Goal: Find specific page/section: Find specific page/section

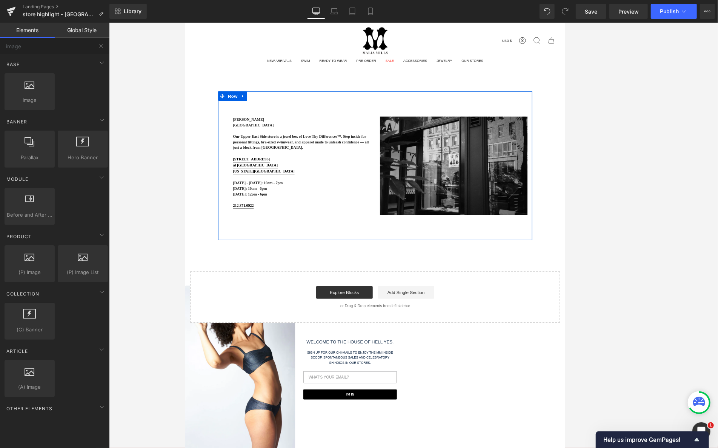
scroll to position [1400, 0]
drag, startPoint x: 353, startPoint y: 173, endPoint x: 332, endPoint y: 119, distance: 58.0
click at [316, 176] on p "Our Upper East Side store is a jewel box of Love Thy Differences™. Step inside …" at bounding box center [324, 166] width 165 height 20
click at [307, 176] on p "Our Upper East Side store is a jewel box of Love Thy Differences™. Step inside …" at bounding box center [324, 166] width 165 height 20
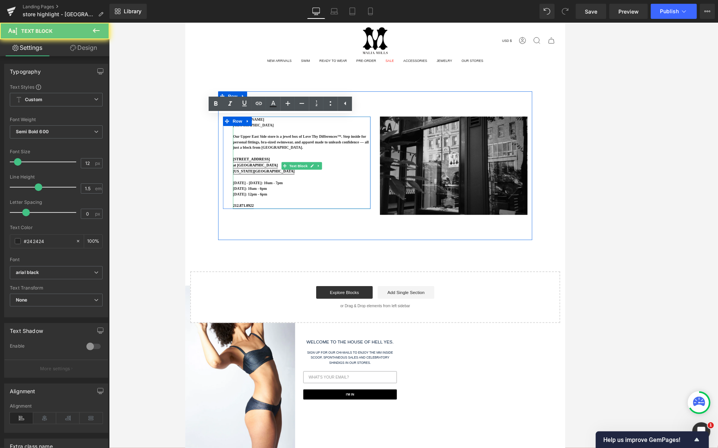
click at [168, 150] on div at bounding box center [413, 235] width 609 height 425
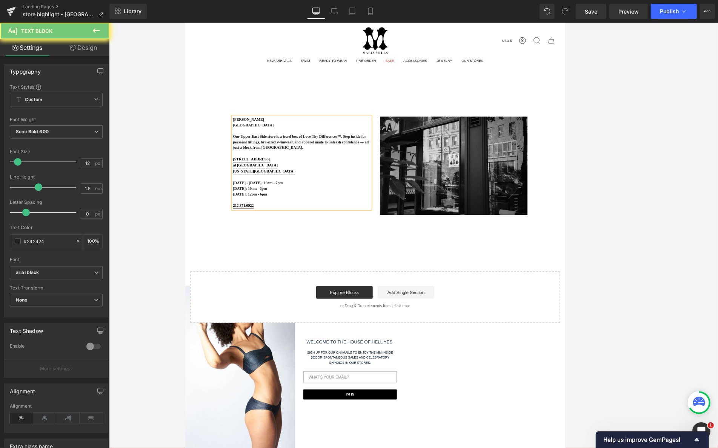
drag, startPoint x: 273, startPoint y: 173, endPoint x: 226, endPoint y: 158, distance: 49.0
click at [230, 158] on div "[PERSON_NAME] [GEOGRAPHIC_DATA] Boutique Our [GEOGRAPHIC_DATA] store is a jewel…" at bounding box center [318, 190] width 177 height 111
click at [48, 91] on div "Font Default Arimo Akatab [GEOGRAPHIC_DATA] Open Sans arial black HELVETICA LIG…" at bounding box center [56, 175] width 93 height 182
click at [55, 97] on span "Custom Setup Global Style" at bounding box center [56, 100] width 93 height 14
click at [55, 97] on span "Custom Setup Global Style" at bounding box center [55, 100] width 90 height 14
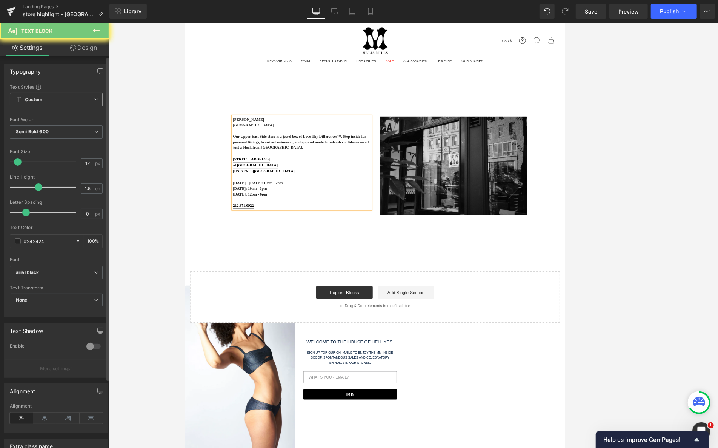
click at [63, 98] on span "Custom Setup Global Style" at bounding box center [56, 100] width 93 height 14
click at [62, 97] on span "Custom Setup Global Style" at bounding box center [55, 100] width 90 height 14
click at [84, 277] on span "arial black" at bounding box center [56, 272] width 93 height 13
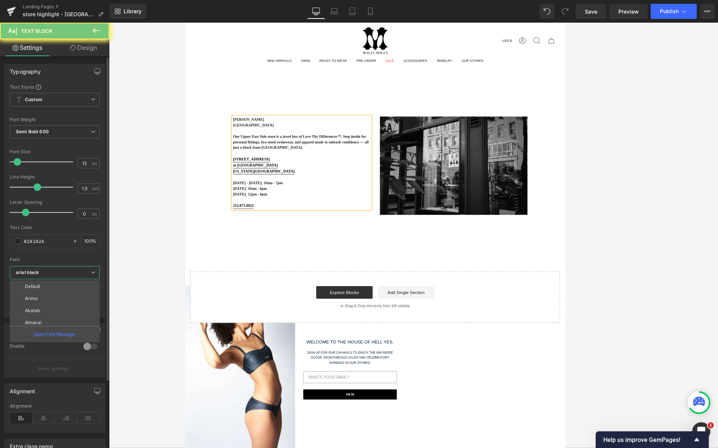
click at [63, 356] on p "HELVETICA LIGHT" at bounding box center [44, 358] width 39 height 5
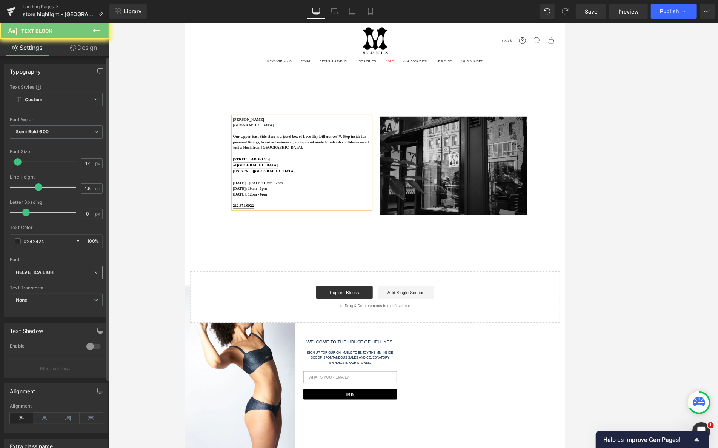
click at [65, 274] on b "HELVETICA LIGHT" at bounding box center [55, 273] width 78 height 6
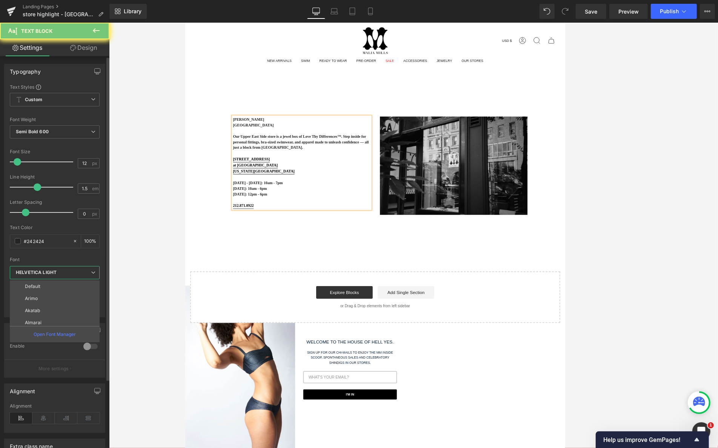
click at [64, 334] on p "Open Font Manager" at bounding box center [55, 334] width 42 height 7
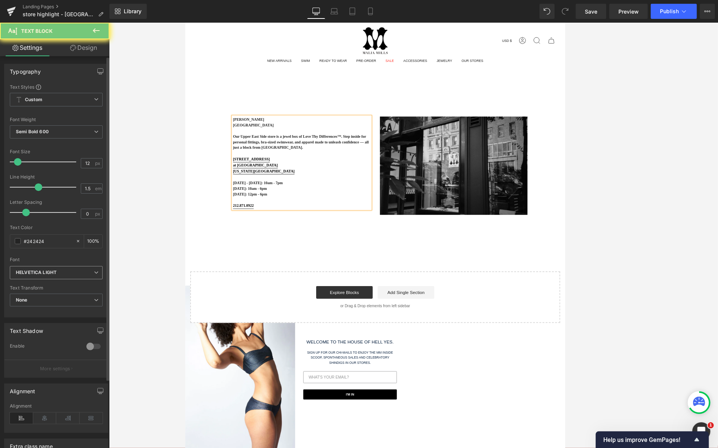
click at [65, 271] on b "HELVETICA LIGHT" at bounding box center [55, 273] width 78 height 6
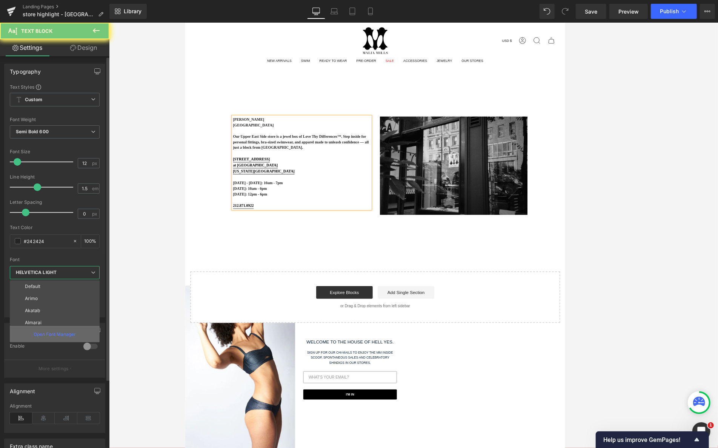
click at [45, 335] on p "Open Font Manager" at bounding box center [55, 334] width 42 height 7
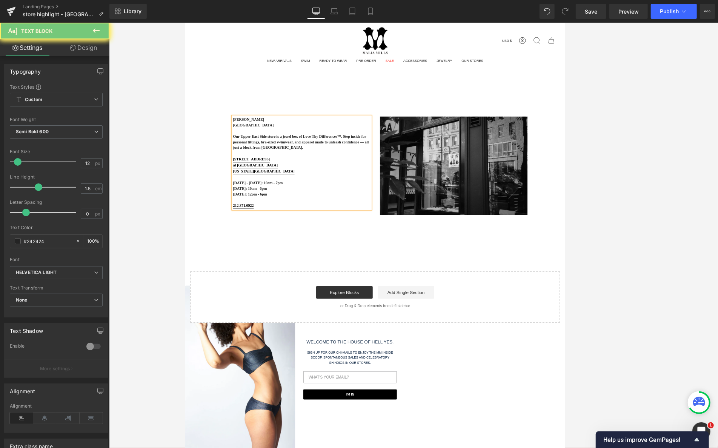
click at [258, 84] on div "Search Search Clear Currency USD $ [GEOGRAPHIC_DATA] (USD $) [GEOGRAPHIC_DATA] …" at bounding box center [413, 274] width 457 height 505
drag, startPoint x: 290, startPoint y: 163, endPoint x: 213, endPoint y: 139, distance: 80.8
click at [290, 163] on p "Our Upper East Side store is a jewel box of Love Thy Differences™. Step inside …" at bounding box center [324, 166] width 165 height 20
click at [212, 139] on div "[PERSON_NAME] [GEOGRAPHIC_DATA] Boutique Our [GEOGRAPHIC_DATA] store is a jewel…" at bounding box center [413, 244] width 457 height 278
click at [295, 209] on p at bounding box center [324, 208] width 165 height 7
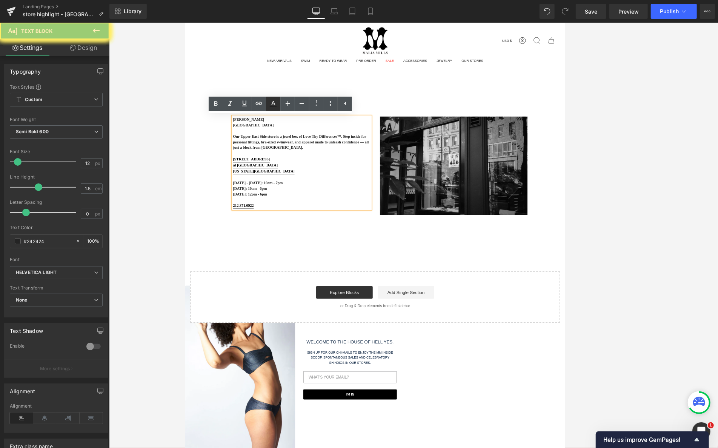
drag, startPoint x: 275, startPoint y: 101, endPoint x: 162, endPoint y: 111, distance: 114.0
click at [275, 101] on icon at bounding box center [273, 103] width 9 height 9
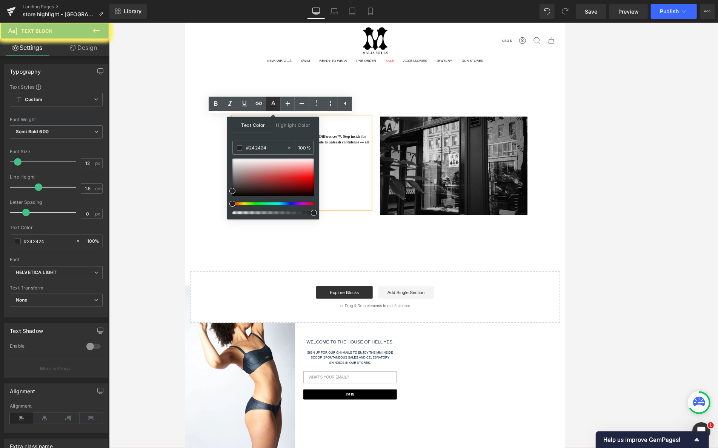
drag, startPoint x: 274, startPoint y: 101, endPoint x: 207, endPoint y: 95, distance: 67.8
click at [274, 101] on icon at bounding box center [273, 103] width 9 height 9
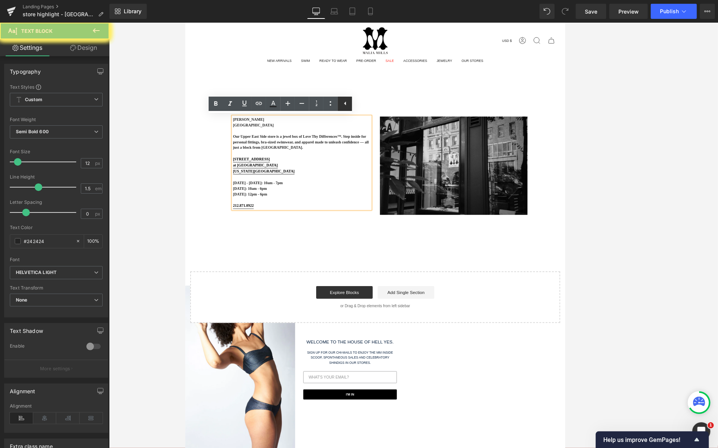
drag, startPoint x: 343, startPoint y: 102, endPoint x: 189, endPoint y: 96, distance: 154.1
click at [343, 102] on icon at bounding box center [345, 103] width 9 height 9
click at [325, 105] on link at bounding box center [330, 104] width 14 height 14
click at [329, 105] on icon at bounding box center [330, 103] width 9 height 9
click at [334, 102] on icon at bounding box center [330, 103] width 9 height 9
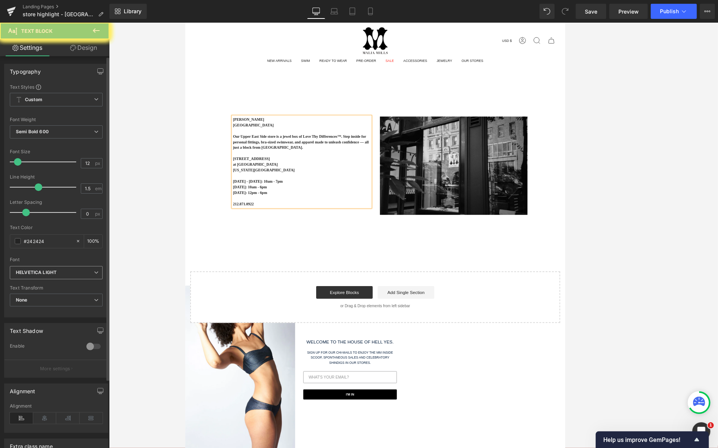
click at [55, 270] on icon "HELVETICA LIGHT" at bounding box center [36, 273] width 41 height 6
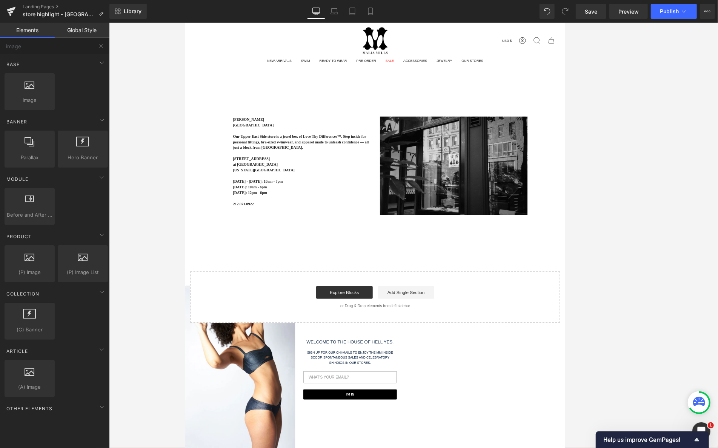
click at [65, 203] on div "Before and After Images image,before,after,compare Google Maps google, maps, lo…" at bounding box center [56, 206] width 106 height 40
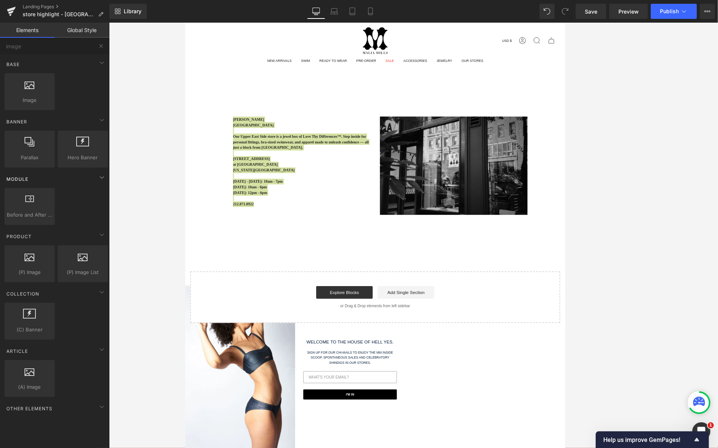
scroll to position [0, 0]
drag, startPoint x: 126, startPoint y: 185, endPoint x: 136, endPoint y: 181, distance: 10.4
